Goal: Register for event/course

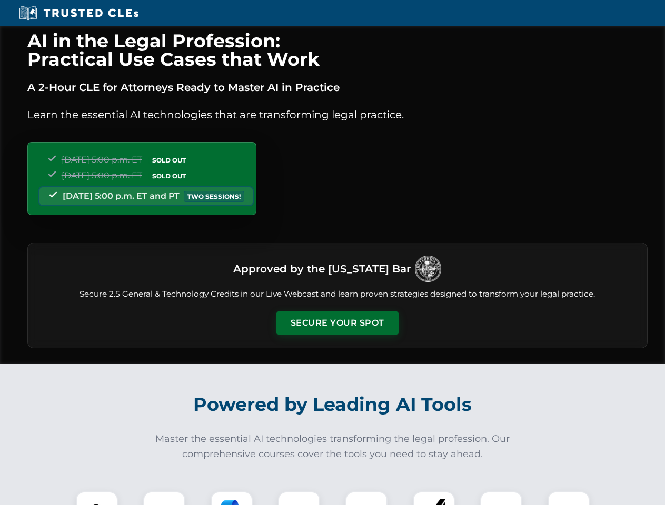
click at [337, 323] on button "Secure Your Spot" at bounding box center [337, 323] width 123 height 24
click at [97, 498] on img at bounding box center [97, 512] width 31 height 31
